Goal: Task Accomplishment & Management: Manage account settings

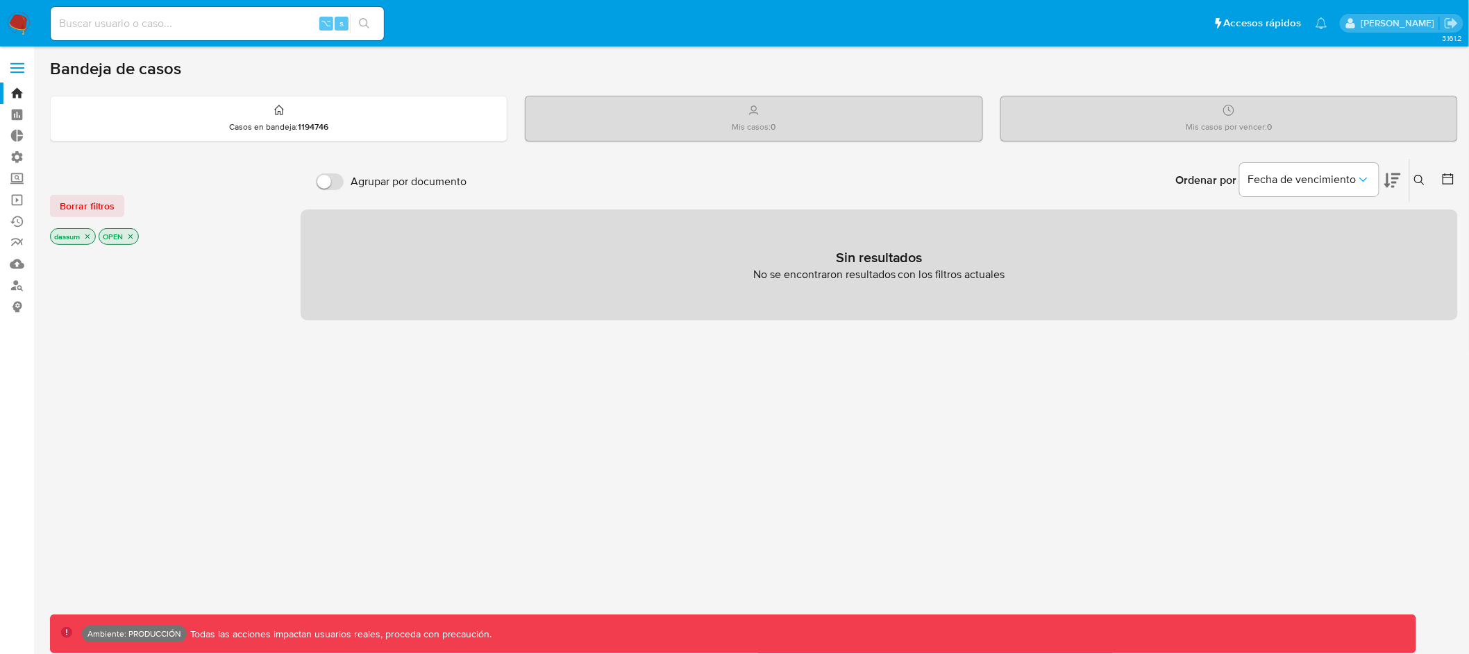
click at [13, 67] on span at bounding box center [17, 68] width 14 height 2
click at [0, 0] on input "checkbox" at bounding box center [0, 0] width 0 height 0
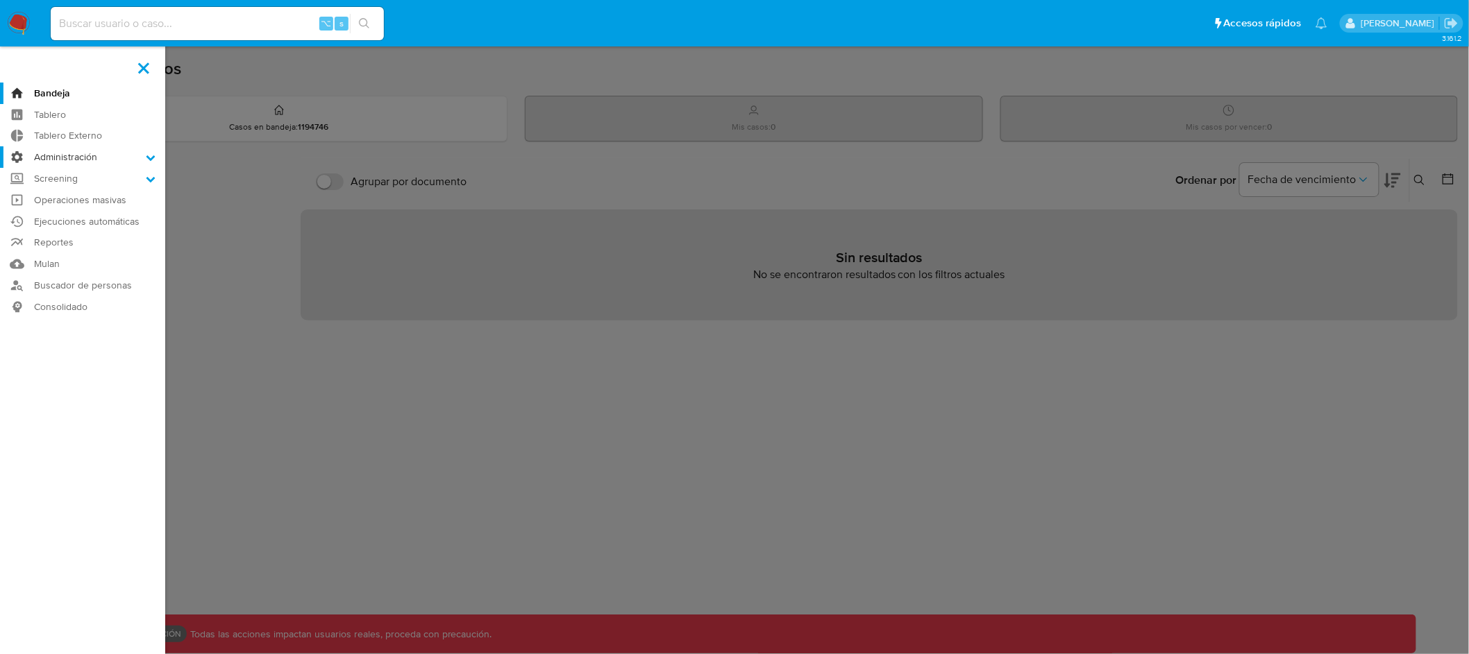
click at [92, 157] on label "Administración" at bounding box center [82, 157] width 165 height 22
click at [0, 0] on input "Administración" at bounding box center [0, 0] width 0 height 0
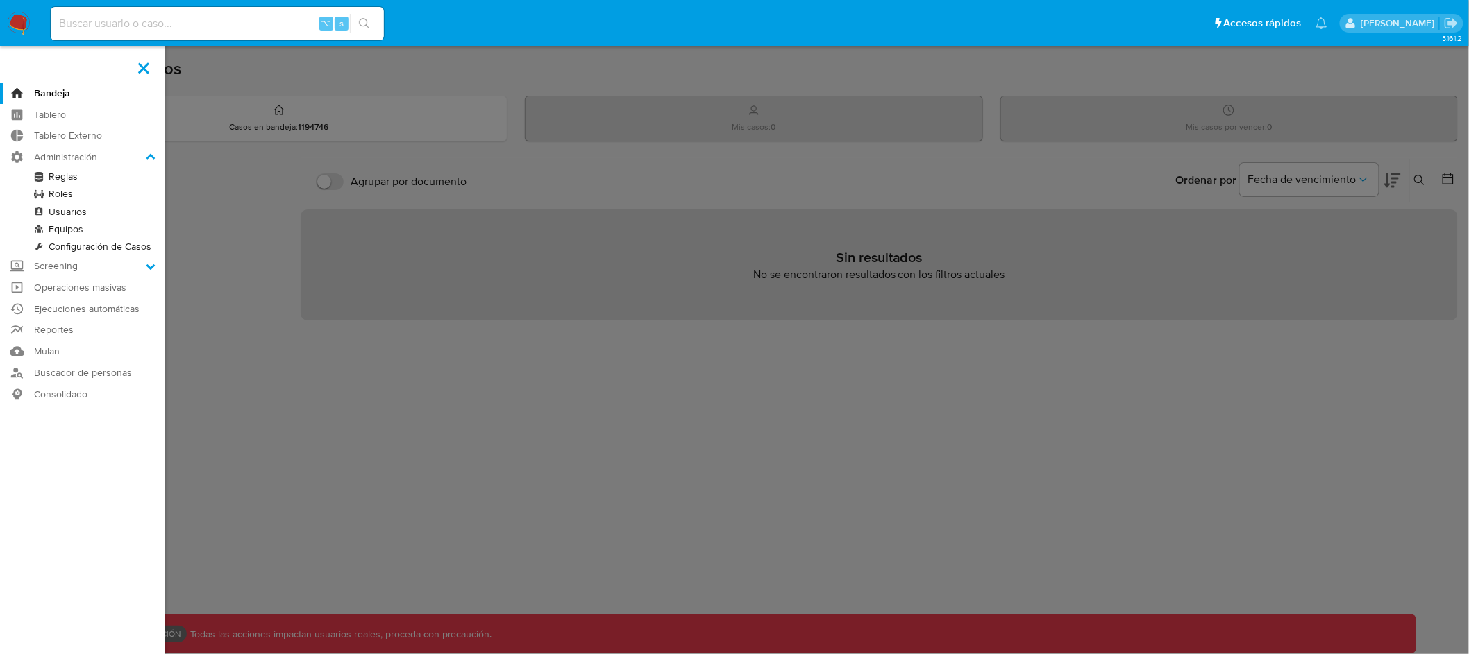
click at [67, 194] on link "Roles" at bounding box center [82, 193] width 165 height 17
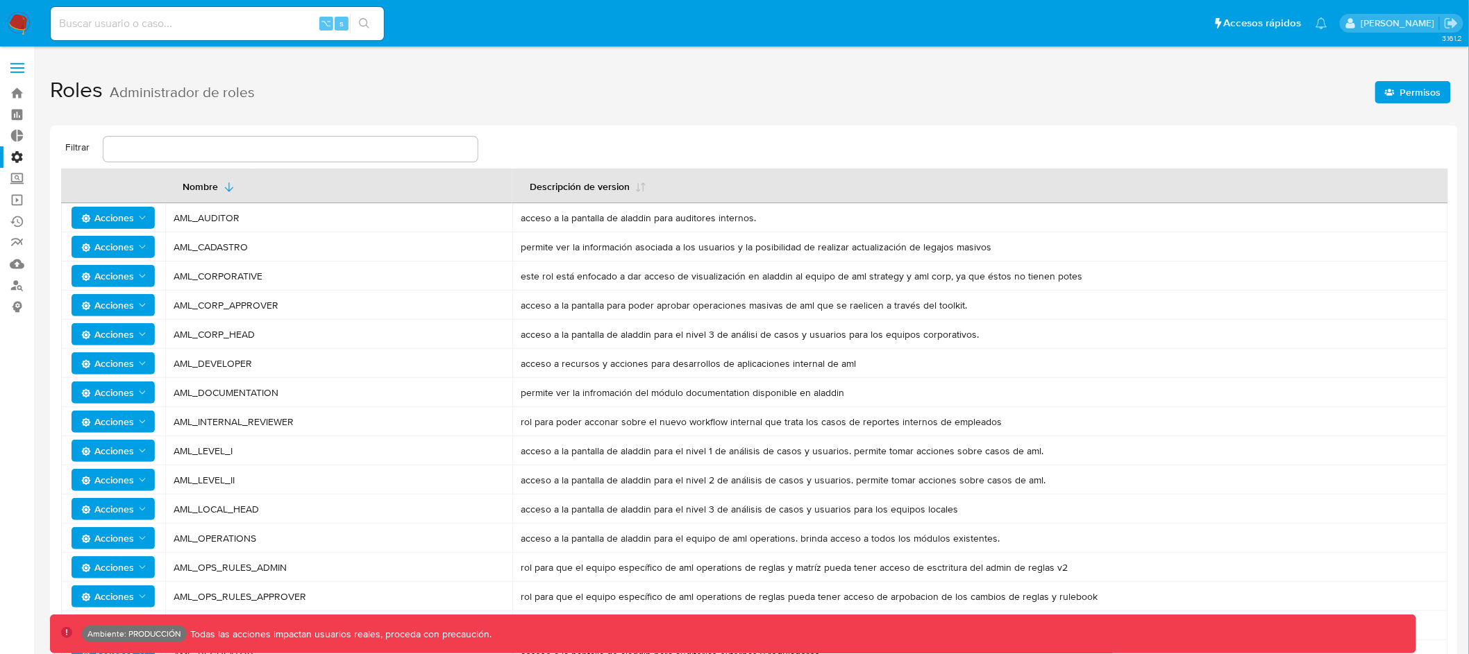
click at [1412, 94] on span "Permisos" at bounding box center [1420, 92] width 41 height 22
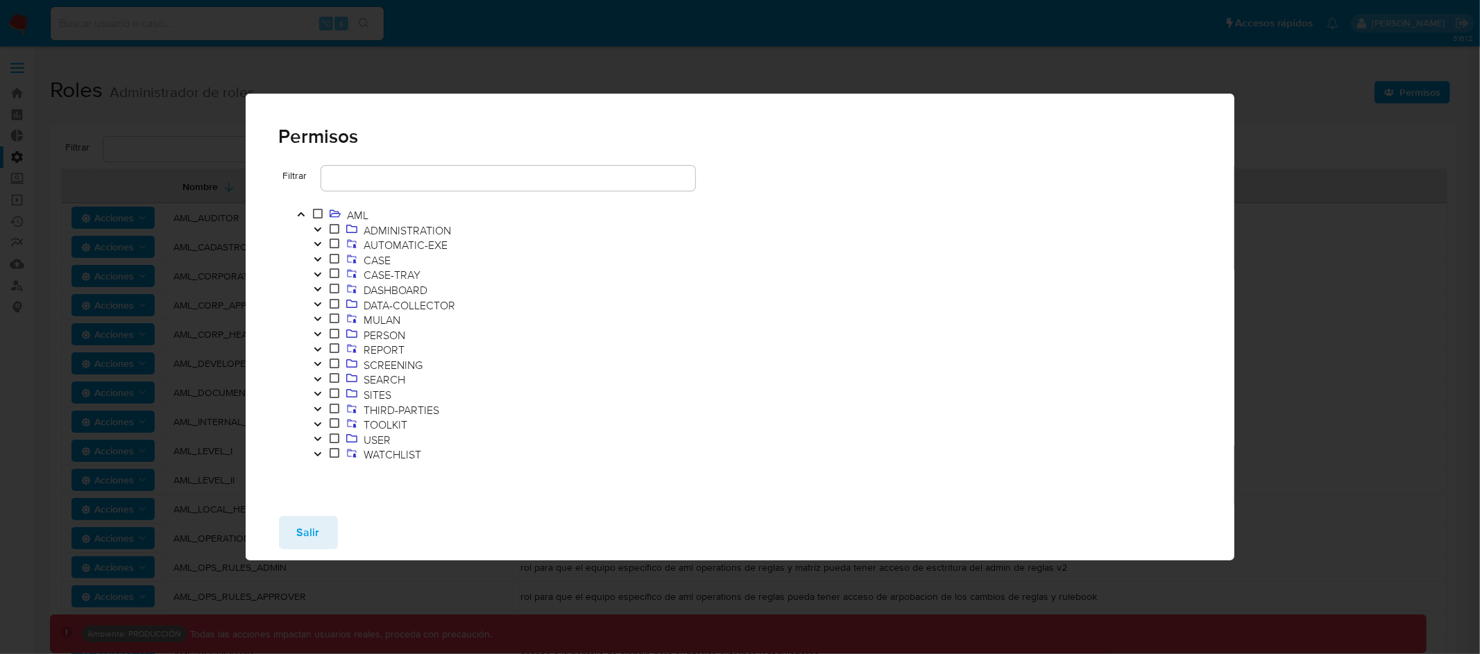
click at [319, 244] on icon "Toggle" at bounding box center [317, 244] width 7 height 4
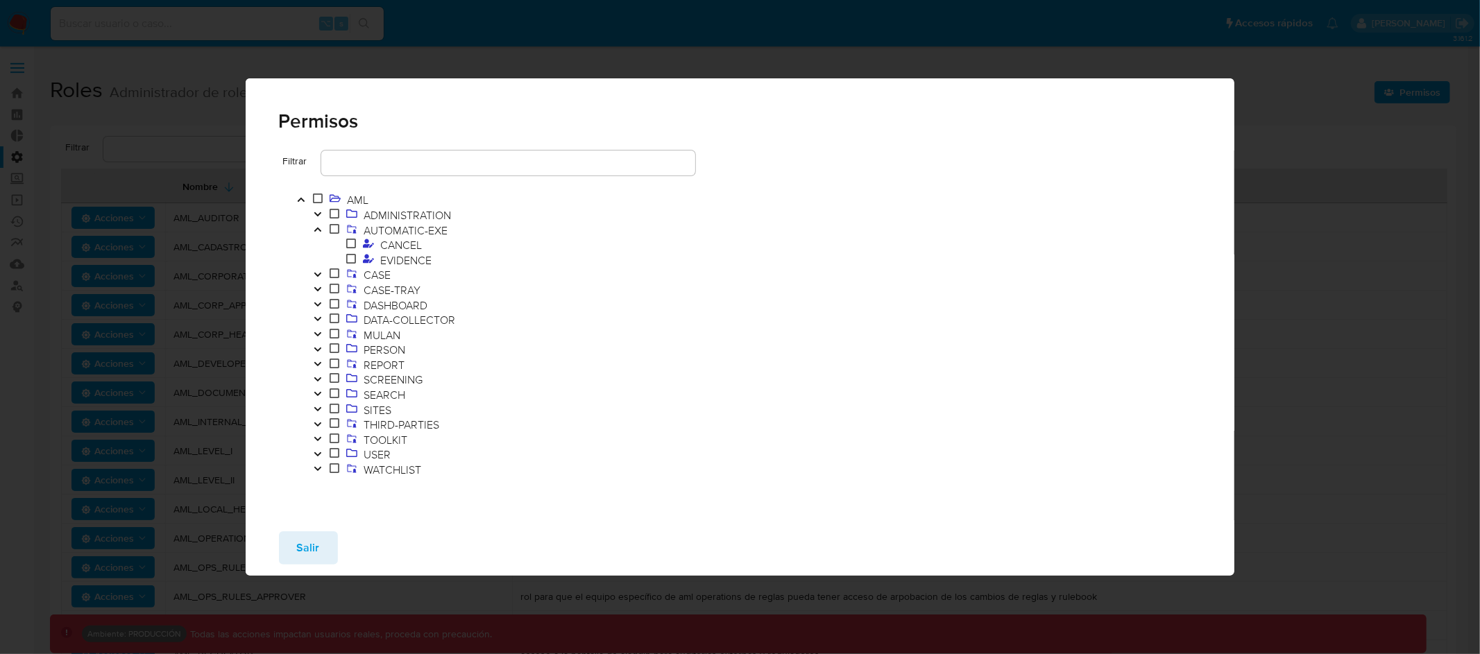
click at [105, 235] on div "Permisos Filtrar AML ADMINISTRATION AUTOMATIC-EXE CANCEL EVIDENCE CASE CASE-TRA…" at bounding box center [740, 327] width 1480 height 654
click at [318, 552] on button "Salir" at bounding box center [308, 548] width 59 height 33
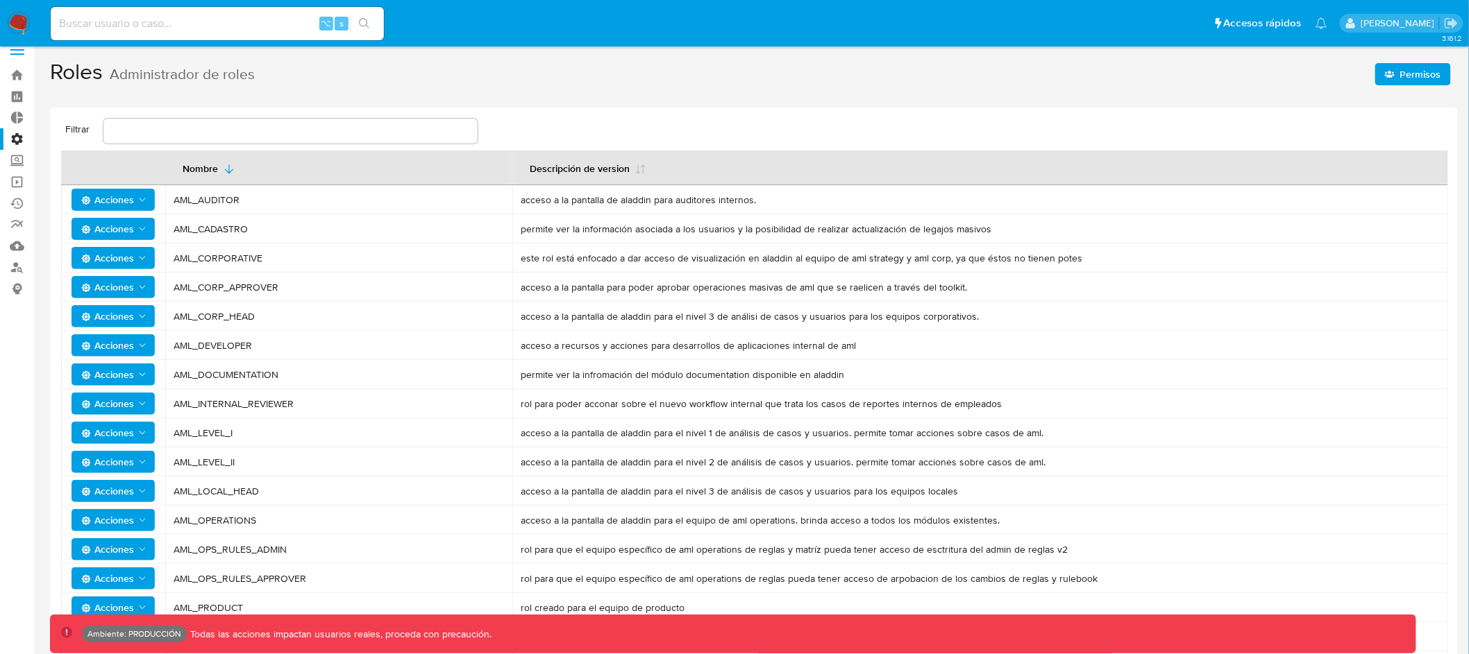
scroll to position [21, 0]
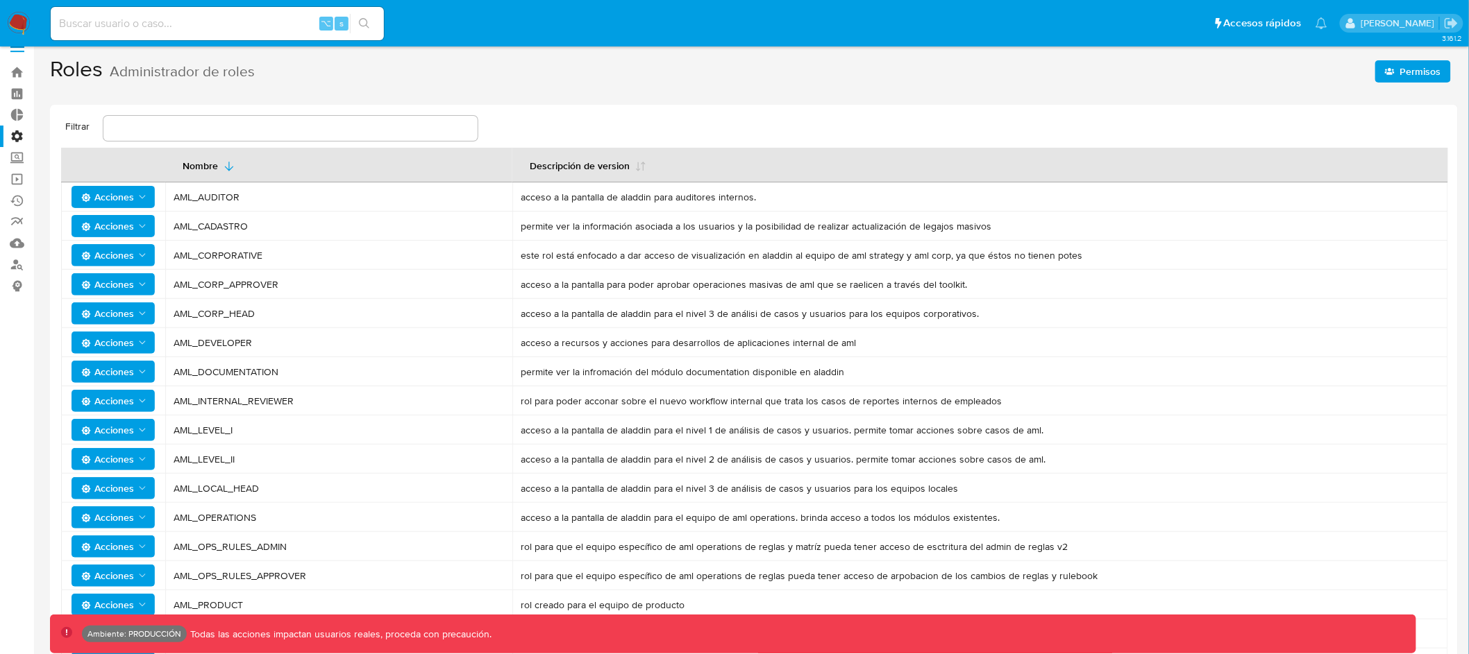
click at [149, 428] on button "Acciones" at bounding box center [112, 430] width 83 height 22
click at [125, 502] on button "Permisos" at bounding box center [115, 498] width 125 height 33
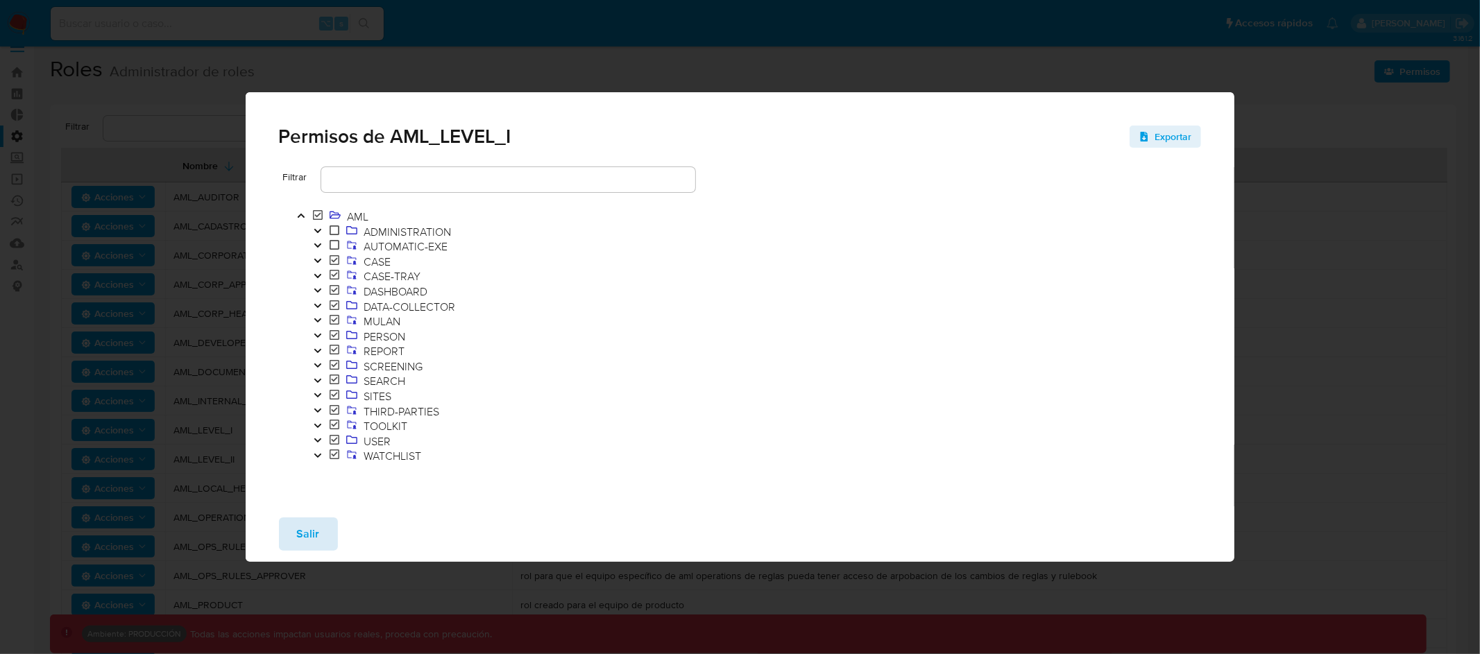
click at [300, 541] on span "Salir" at bounding box center [308, 534] width 23 height 31
